Goal: Task Accomplishment & Management: Manage account settings

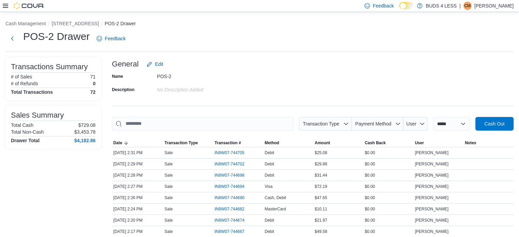
click at [205, 120] on input "This is a search bar. As you type, the results lower in the page will automatic…" at bounding box center [203, 124] width 182 height 14
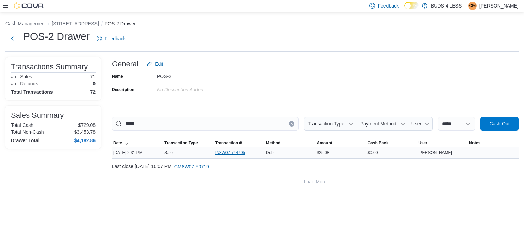
type input "*****"
click at [230, 149] on span "IN8W07-744705" at bounding box center [233, 153] width 37 height 8
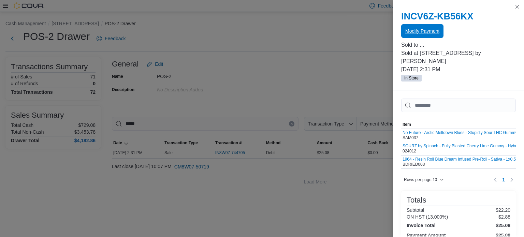
click at [432, 35] on span "Modify Payment" at bounding box center [422, 31] width 34 height 14
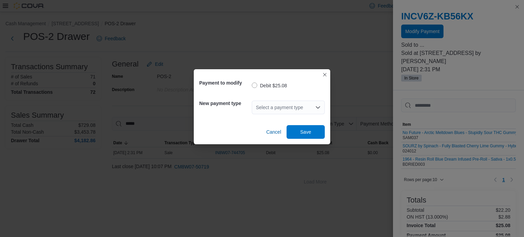
click at [304, 107] on div "Select a payment type" at bounding box center [288, 108] width 73 height 14
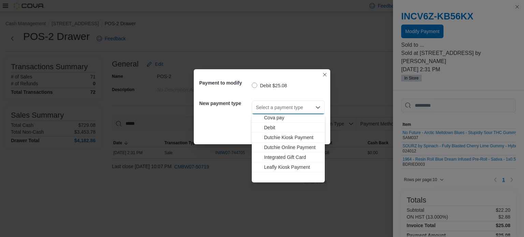
scroll to position [90, 0]
click at [292, 139] on span "MasterCard" at bounding box center [292, 137] width 57 height 7
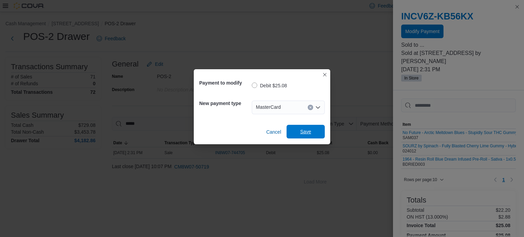
click at [304, 131] on span "Save" at bounding box center [305, 131] width 11 height 7
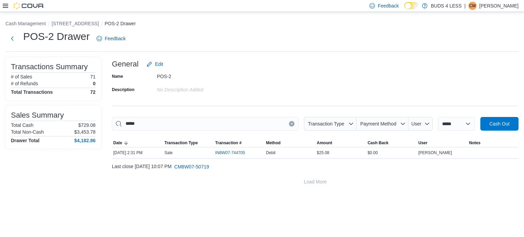
click at [227, 73] on div "POS-2" at bounding box center [202, 75] width 91 height 8
click at [12, 38] on button "Next" at bounding box center [12, 39] width 14 height 14
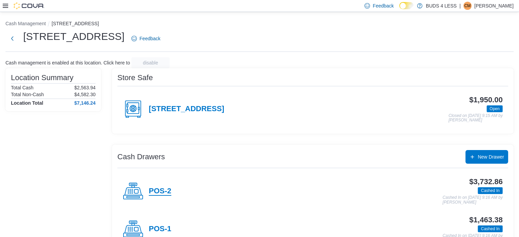
click at [165, 188] on h4 "POS-2" at bounding box center [160, 191] width 23 height 9
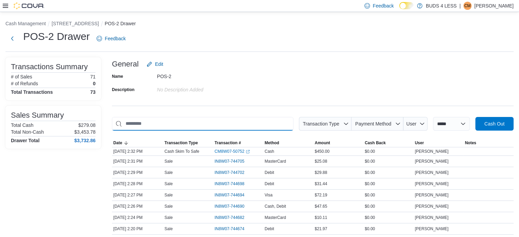
click at [182, 123] on input "This is a search bar. As you type, the results lower in the page will automatic…" at bounding box center [203, 124] width 182 height 14
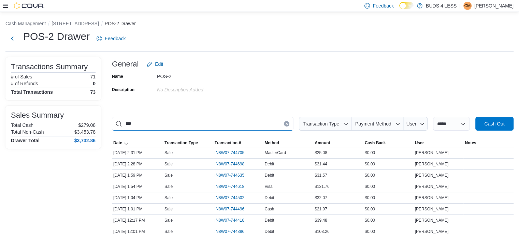
type input "***"
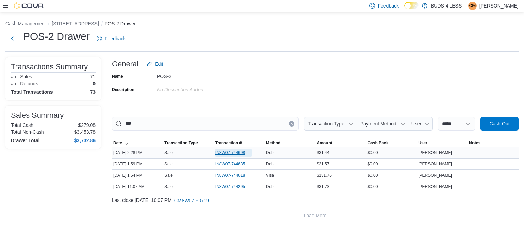
click at [219, 151] on span "IN8W07-744698" at bounding box center [230, 152] width 30 height 5
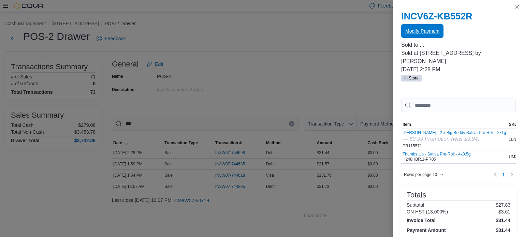
click at [427, 28] on span "Modify Payment" at bounding box center [422, 31] width 34 height 7
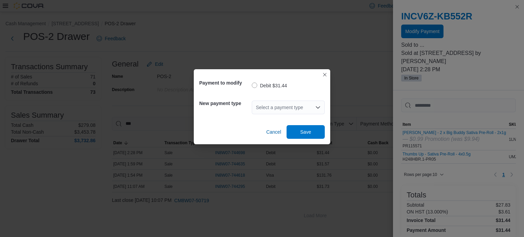
click at [301, 108] on div "Select a payment type" at bounding box center [288, 108] width 73 height 14
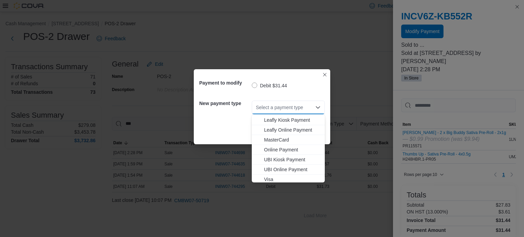
scroll to position [90, 0]
drag, startPoint x: 287, startPoint y: 176, endPoint x: 291, endPoint y: 163, distance: 13.0
click at [286, 175] on span "Visa" at bounding box center [292, 177] width 57 height 7
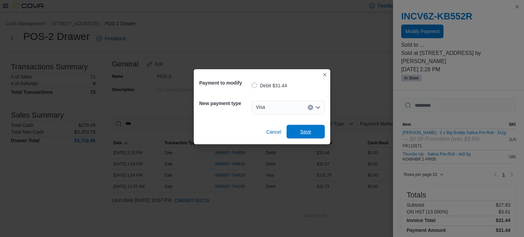
drag, startPoint x: 314, startPoint y: 121, endPoint x: 311, endPoint y: 133, distance: 12.6
click at [314, 126] on div "Cancel Save" at bounding box center [262, 129] width 126 height 19
drag, startPoint x: 311, startPoint y: 133, endPoint x: 299, endPoint y: 126, distance: 14.4
click at [311, 133] on span "Save" at bounding box center [306, 132] width 30 height 14
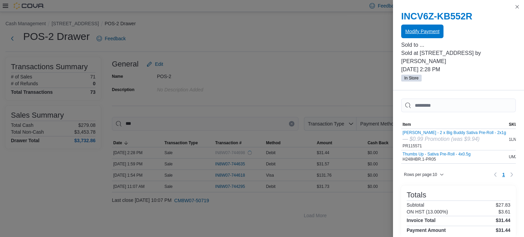
scroll to position [0, 0]
